Goal: Task Accomplishment & Management: Use online tool/utility

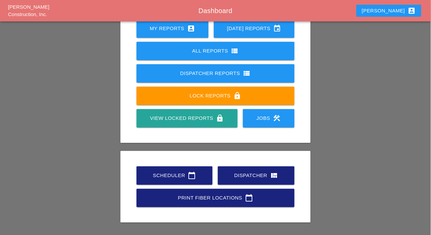
scroll to position [94, 0]
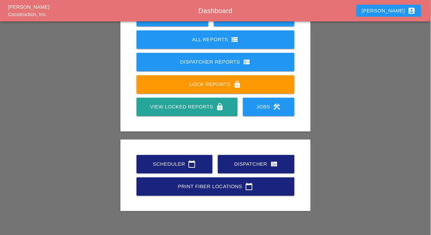
click at [163, 166] on div "Scheduler calendar_today" at bounding box center [174, 164] width 55 height 8
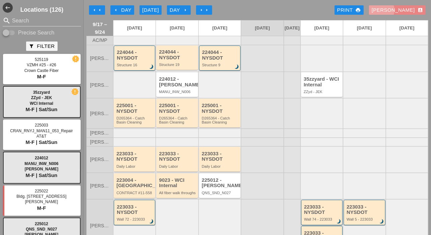
drag, startPoint x: 409, startPoint y: 13, endPoint x: 405, endPoint y: 11, distance: 4.0
click at [409, 13] on div "Luca account_box" at bounding box center [397, 10] width 51 height 8
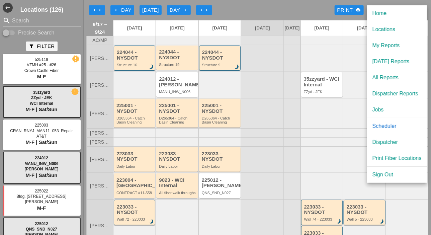
click at [343, 60] on div at bounding box center [364, 58] width 42 height 27
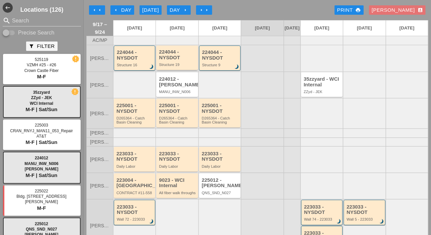
click at [171, 60] on div "224044 - NYSDOT" at bounding box center [177, 54] width 37 height 11
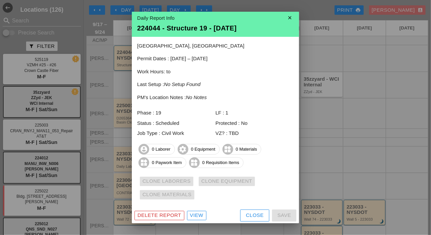
scroll to position [3, 0]
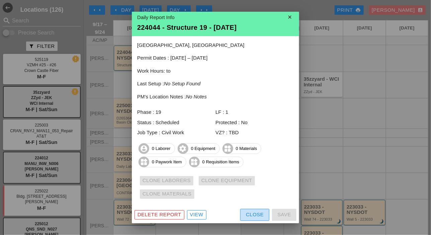
drag, startPoint x: 254, startPoint y: 216, endPoint x: 219, endPoint y: 180, distance: 50.6
click at [255, 216] on div "Close" at bounding box center [255, 215] width 18 height 8
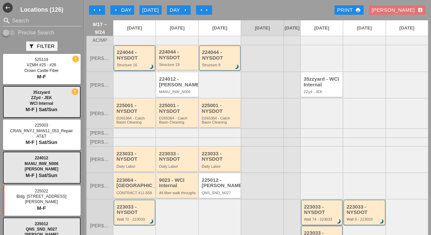
click at [128, 61] on div "224044 - NYSDOT" at bounding box center [135, 54] width 36 height 11
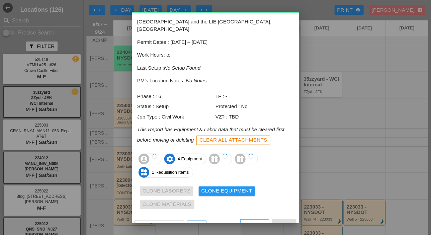
scroll to position [29, 0]
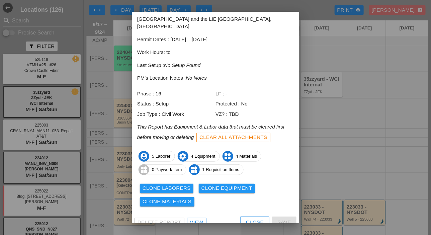
click at [168, 184] on div "Clone Laborers" at bounding box center [166, 188] width 48 height 8
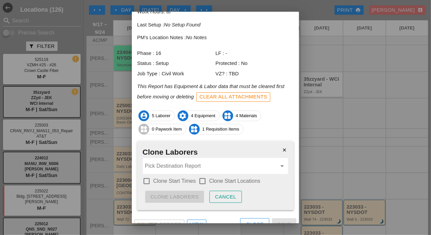
scroll to position [72, 0]
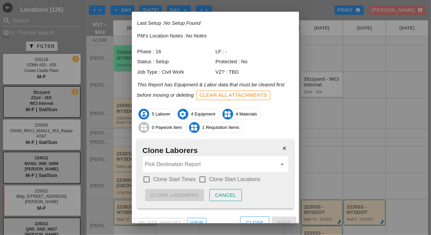
click at [148, 174] on div at bounding box center [146, 179] width 11 height 11
checkbox input "true"
drag, startPoint x: 204, startPoint y: 172, endPoint x: 196, endPoint y: 157, distance: 16.9
click at [204, 174] on div at bounding box center [202, 179] width 11 height 11
checkbox input "true"
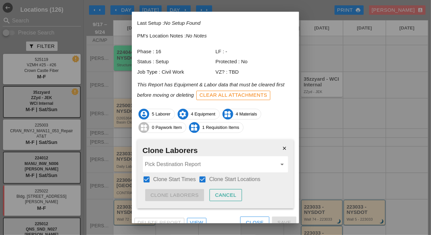
click at [197, 159] on input "Pick Destination Report" at bounding box center [211, 164] width 132 height 11
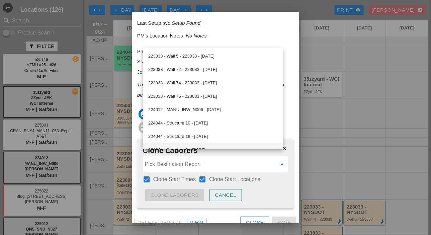
scroll to position [33, 0]
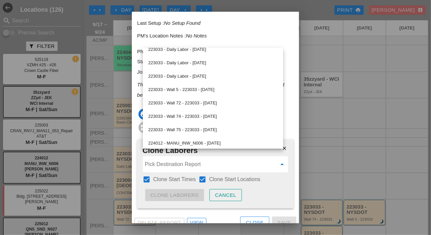
click at [309, 119] on div at bounding box center [215, 117] width 431 height 235
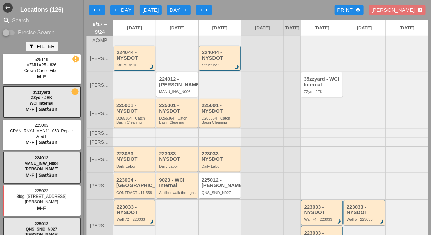
click at [15, 21] on input "Search" at bounding box center [42, 20] width 60 height 11
